Goal: Navigation & Orientation: Find specific page/section

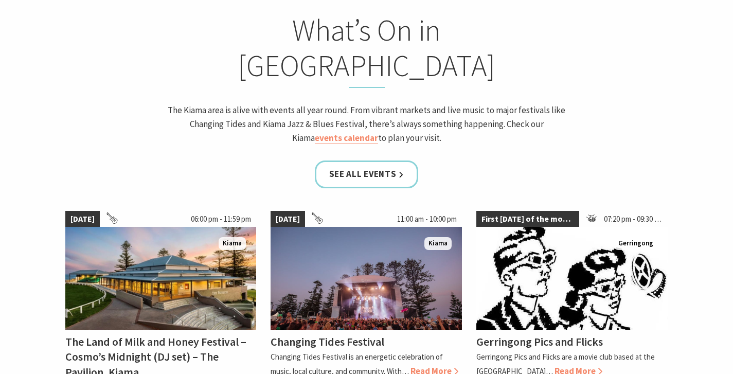
scroll to position [859, 0]
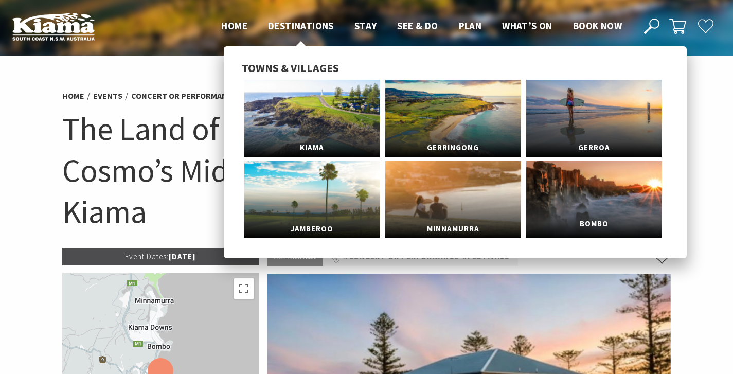
click at [570, 185] on link "Bombo" at bounding box center [595, 199] width 136 height 77
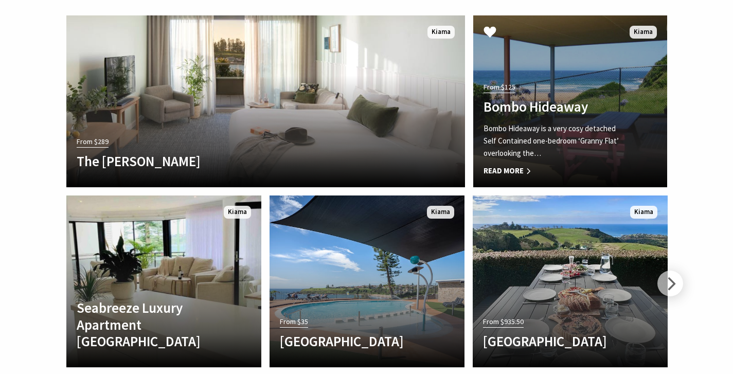
scroll to position [1564, 0]
